Goal: Check status: Check status

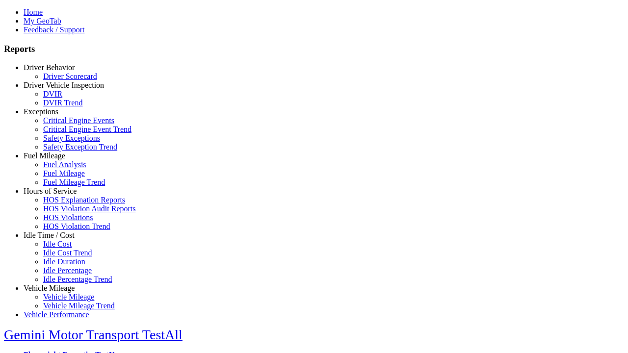
click at [56, 72] on link "Driver Behavior" at bounding box center [49, 67] width 51 height 8
click at [64, 80] on link "Driver Scorecard" at bounding box center [70, 76] width 54 height 8
